Goal: Check status: Check status

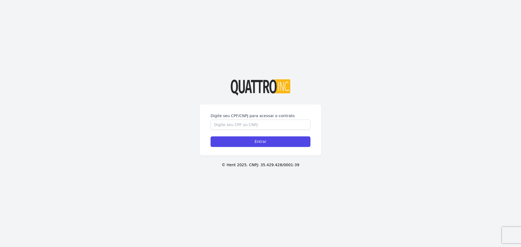
click at [230, 119] on div "Digite seu CPF/CNPJ para acessar o contrato" at bounding box center [260, 121] width 100 height 17
click at [229, 122] on input "Digite seu CPF/CNPJ para acessar o contrato" at bounding box center [260, 125] width 100 height 10
type input "52765065829"
click at [210, 136] on input "Entrar" at bounding box center [260, 141] width 100 height 11
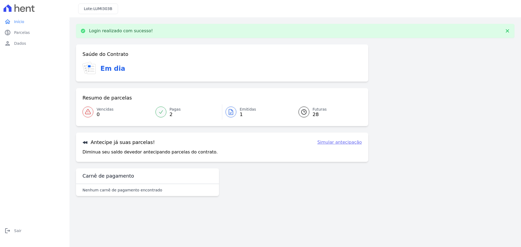
click at [245, 111] on span "Emitidas" at bounding box center [248, 110] width 17 height 6
